Goal: Task Accomplishment & Management: Complete application form

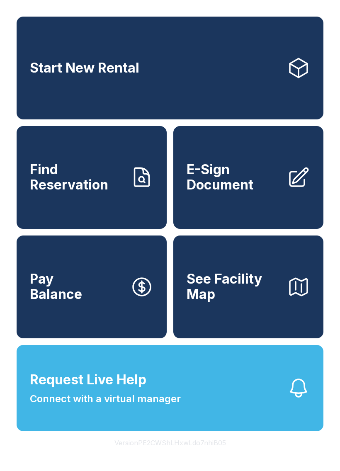
click at [155, 407] on span "Connect with a virtual manager" at bounding box center [105, 399] width 151 height 15
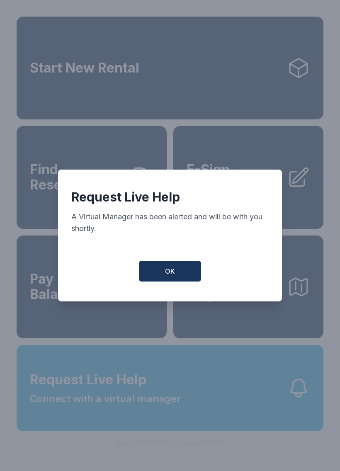
click at [168, 275] on span "OK" at bounding box center [170, 271] width 10 height 10
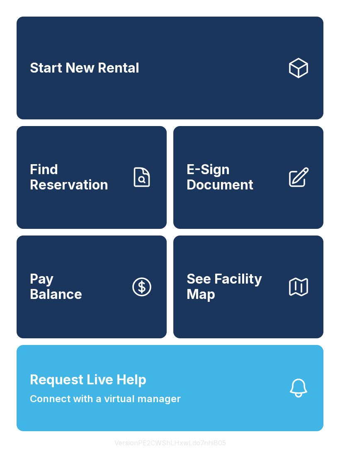
click at [243, 190] on span "E-Sign Document" at bounding box center [234, 177] width 94 height 30
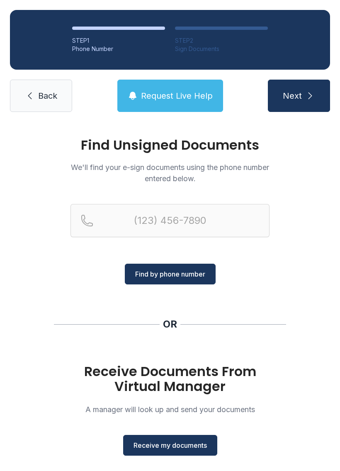
click at [186, 448] on span "Receive my documents" at bounding box center [170, 446] width 73 height 10
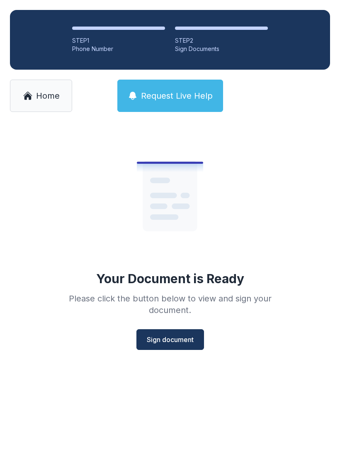
click at [179, 341] on span "Sign document" at bounding box center [170, 340] width 47 height 10
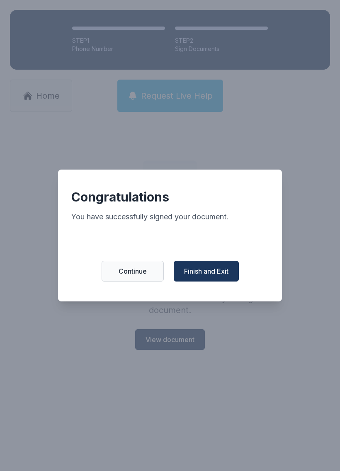
click at [207, 275] on span "Finish and Exit" at bounding box center [206, 271] width 44 height 10
